Goal: Task Accomplishment & Management: Complete application form

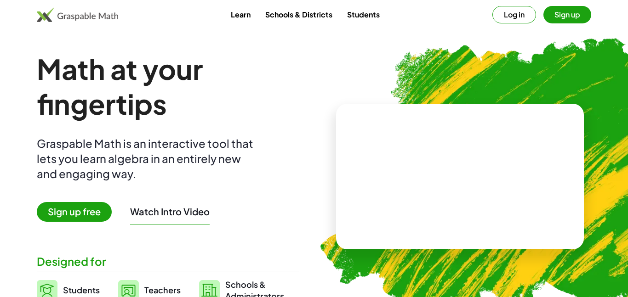
click at [508, 20] on button "Log in" at bounding box center [514, 14] width 44 height 17
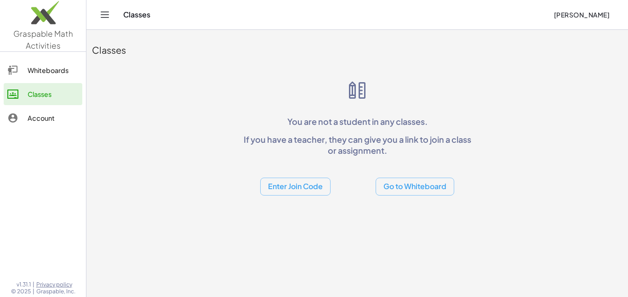
click at [296, 194] on button "Enter Join Code" at bounding box center [295, 187] width 70 height 18
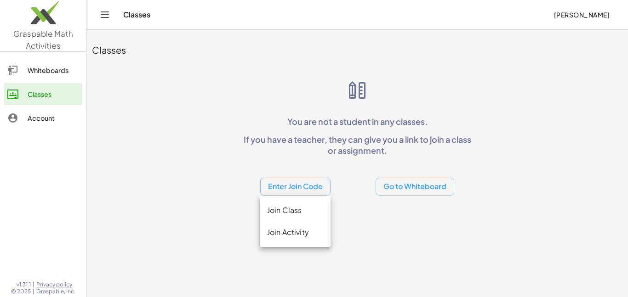
click at [303, 209] on div "Join Class" at bounding box center [295, 210] width 56 height 11
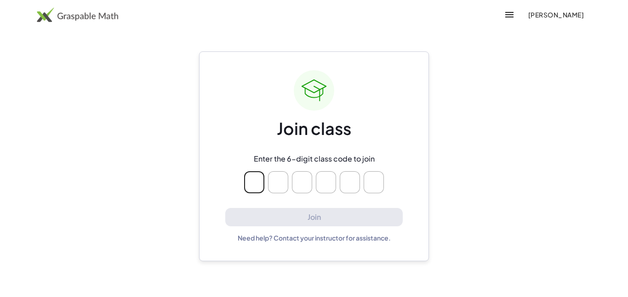
type input "*"
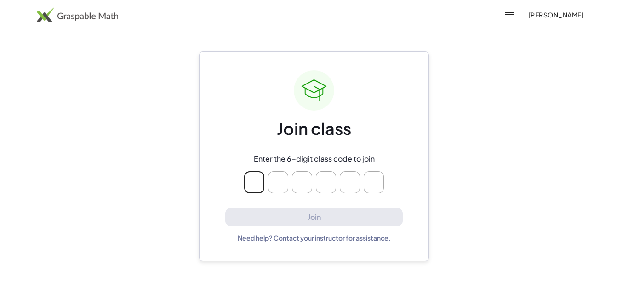
type input "*"
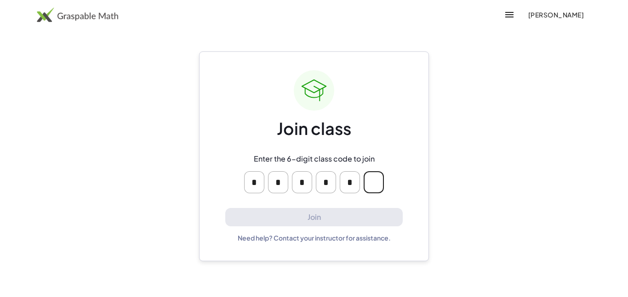
type input "*"
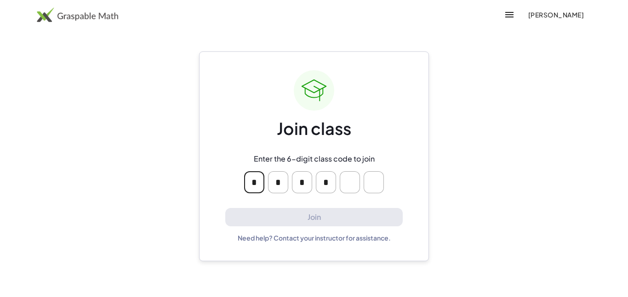
type input "*"
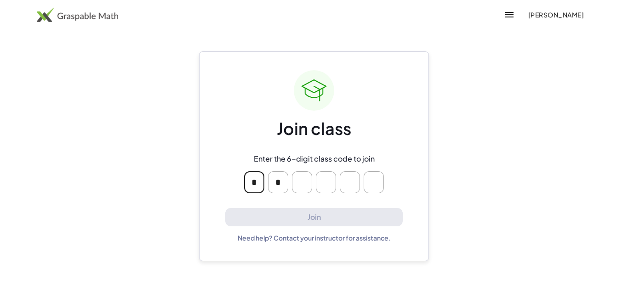
type input "*"
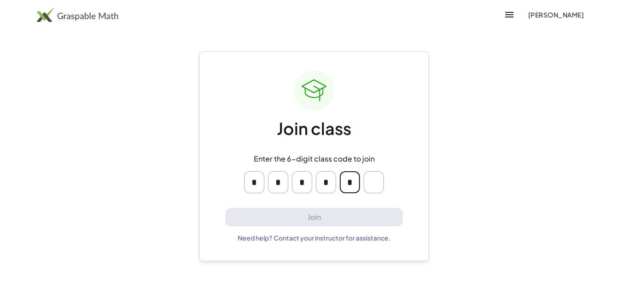
type input "*"
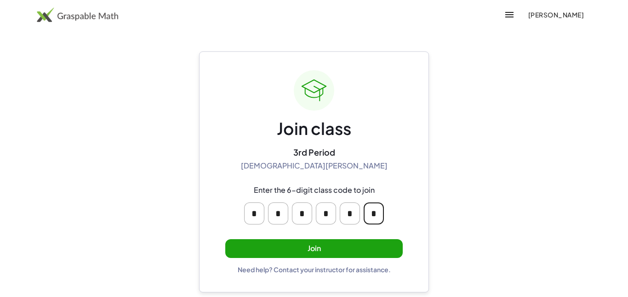
type input "*"
click at [374, 250] on button "Join" at bounding box center [313, 248] width 177 height 19
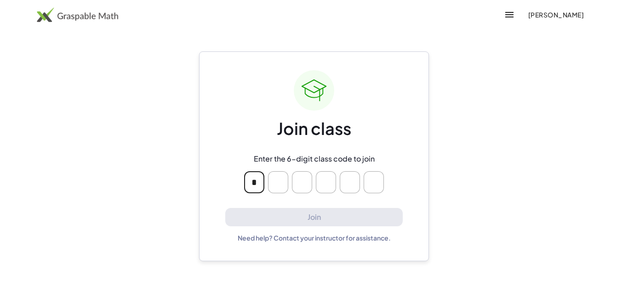
type input "*"
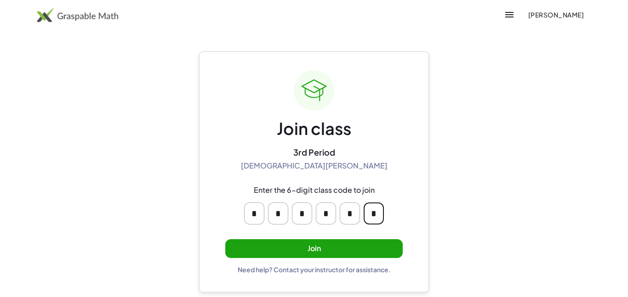
type input "*"
click at [236, 255] on button "Join" at bounding box center [313, 248] width 177 height 19
